Goal: Check status: Check status

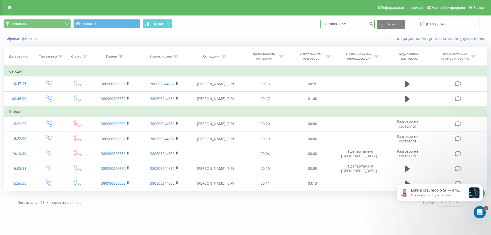
drag, startPoint x: 363, startPoint y: 23, endPoint x: 250, endPoint y: 22, distance: 112.3
click at [251, 22] on div "Основной Основной График 380980008652 Экспорт .csv .xls .xlsx 22.05.2025 - 22.0…" at bounding box center [246, 24] width 484 height 10
paste input "380958886712"
type input "380958886712"
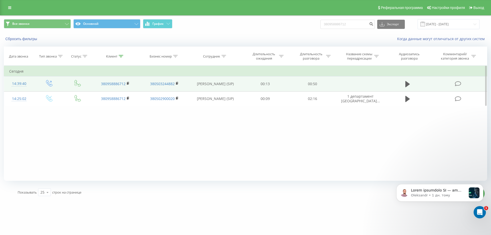
click at [402, 86] on td at bounding box center [407, 84] width 45 height 15
click at [406, 87] on icon at bounding box center [408, 84] width 5 height 6
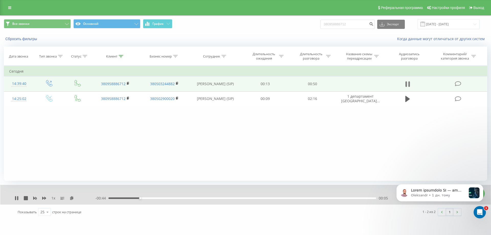
click at [410, 86] on icon at bounding box center [410, 84] width 2 height 6
